Goal: Information Seeking & Learning: Learn about a topic

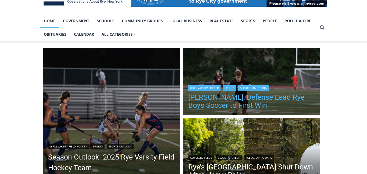
click at [295, 99] on link "[PERSON_NAME], Defense Lead Rye Boys Soccer to First Win" at bounding box center [251, 102] width 127 height 16
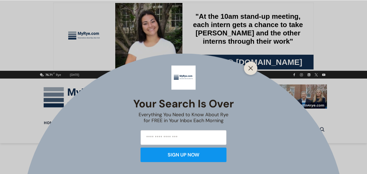
click at [254, 69] on div at bounding box center [250, 68] width 13 height 13
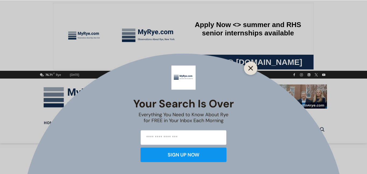
click at [251, 67] on icon "Close" at bounding box center [250, 68] width 5 height 5
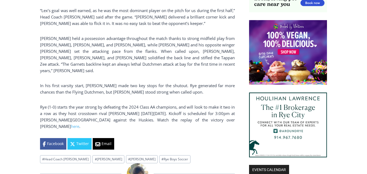
scroll to position [410, 0]
